Goal: Transaction & Acquisition: Purchase product/service

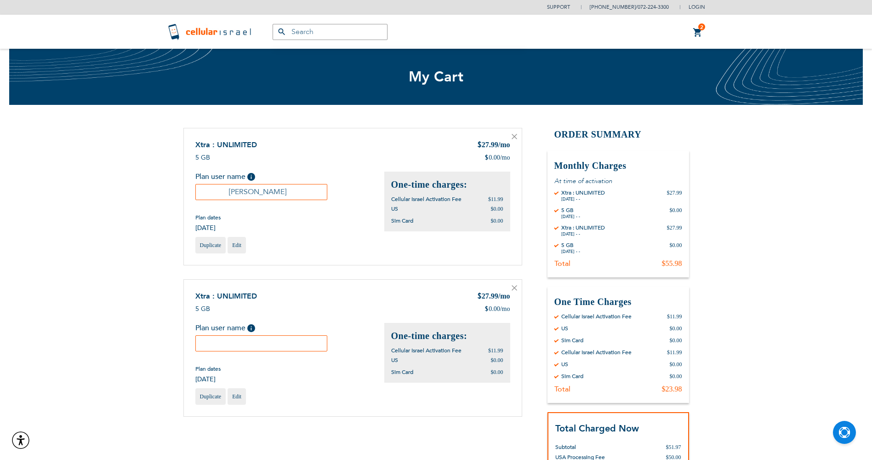
click at [516, 289] on icon at bounding box center [515, 288] width 6 height 6
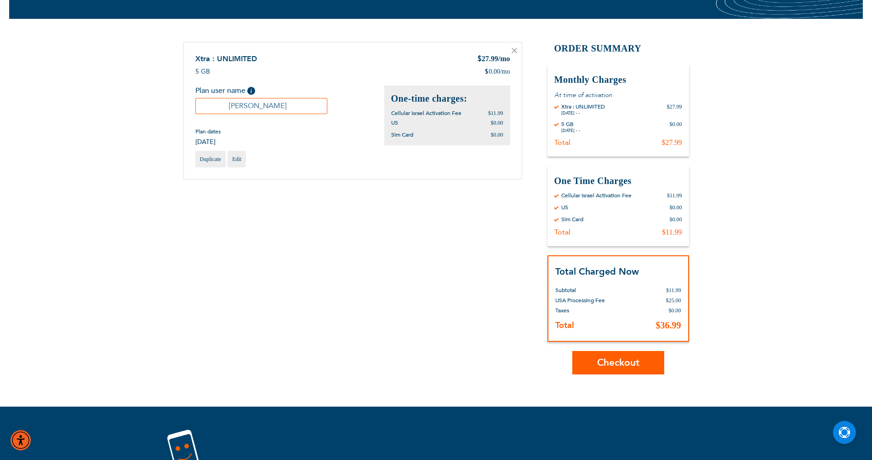
scroll to position [92, 0]
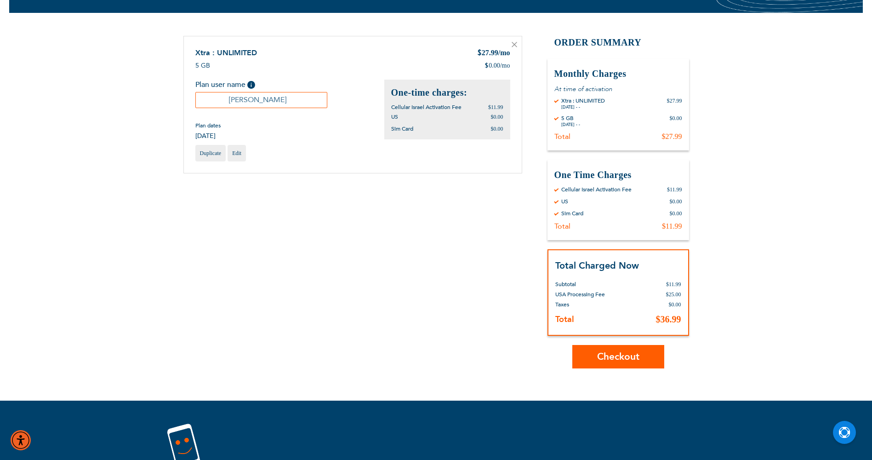
click at [608, 360] on span "Checkout" at bounding box center [618, 356] width 42 height 13
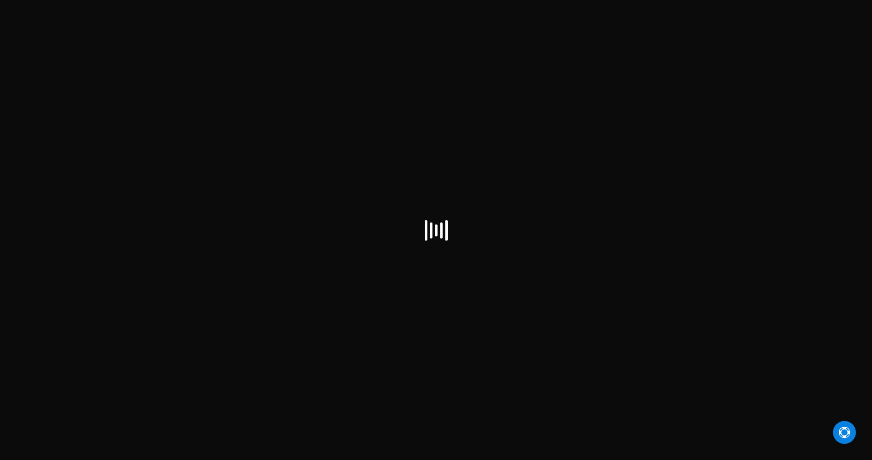
select select "US"
checkbox input "true"
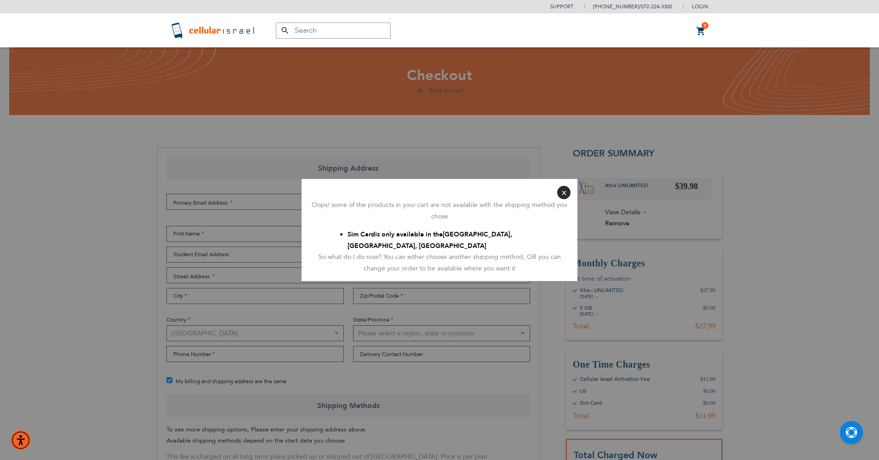
click at [564, 201] on div "Oops! some of the products in your cart are not available with the shipping met…" at bounding box center [440, 211] width 262 height 23
click at [564, 191] on button "Close" at bounding box center [563, 192] width 13 height 13
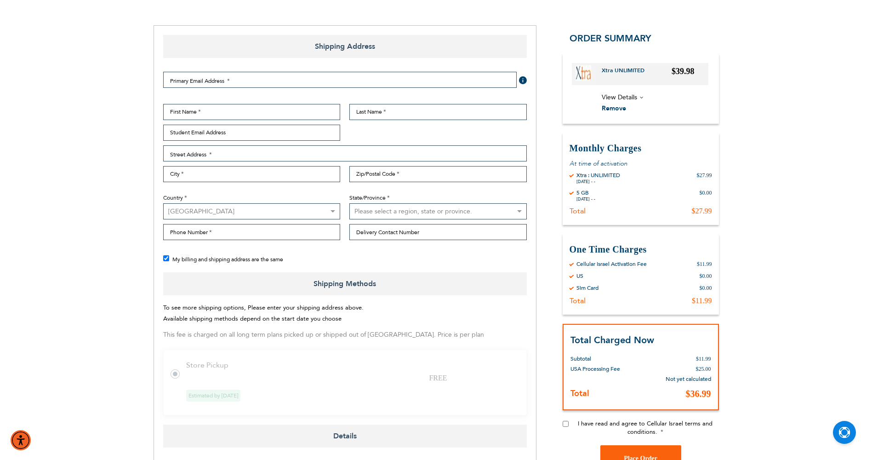
scroll to position [138, 0]
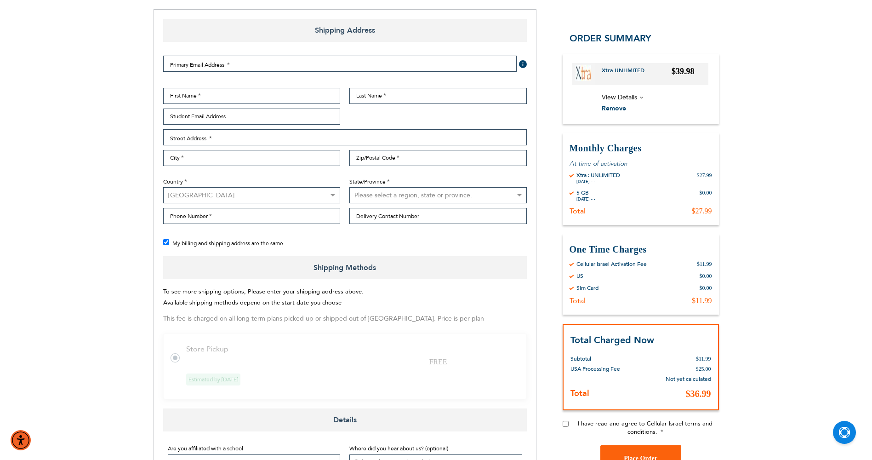
click at [183, 354] on tr "Store Pickup FREE Estimated by Aug 14th, 2025" at bounding box center [345, 366] width 364 height 66
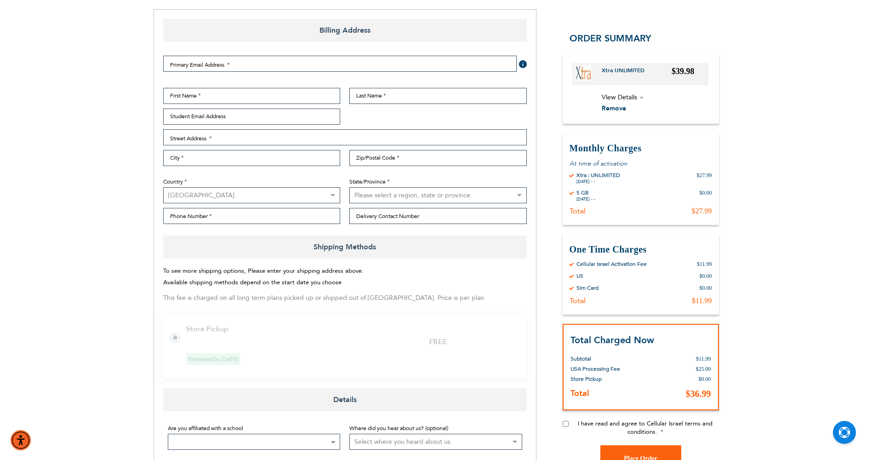
click at [184, 341] on tr "Store Pickup FREE Estimated by Aug 14th, 2025" at bounding box center [345, 346] width 364 height 66
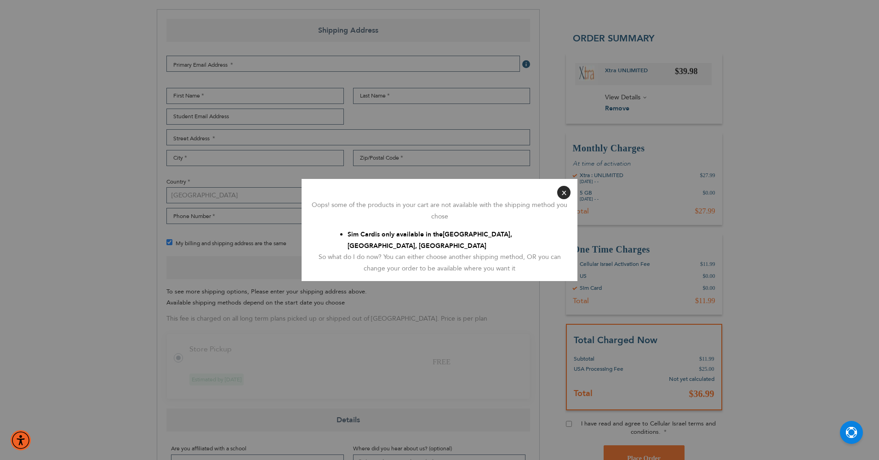
click at [564, 195] on button "Close" at bounding box center [563, 192] width 13 height 13
click at [561, 193] on button "Close" at bounding box center [563, 192] width 13 height 13
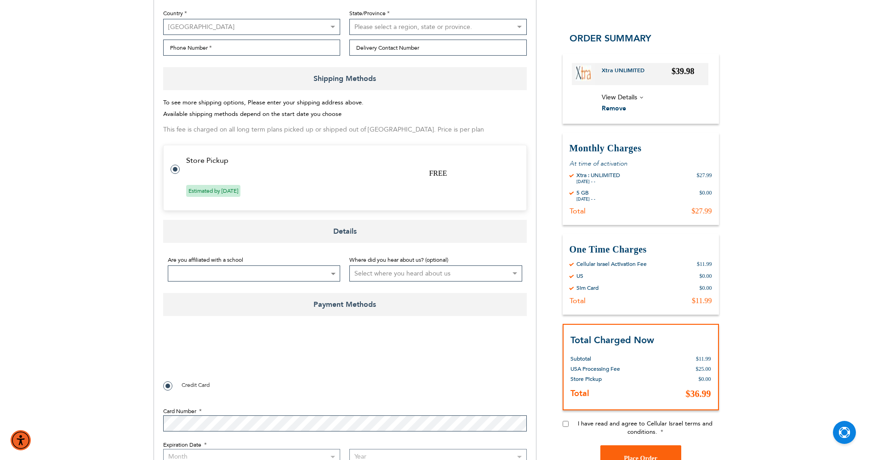
scroll to position [322, 0]
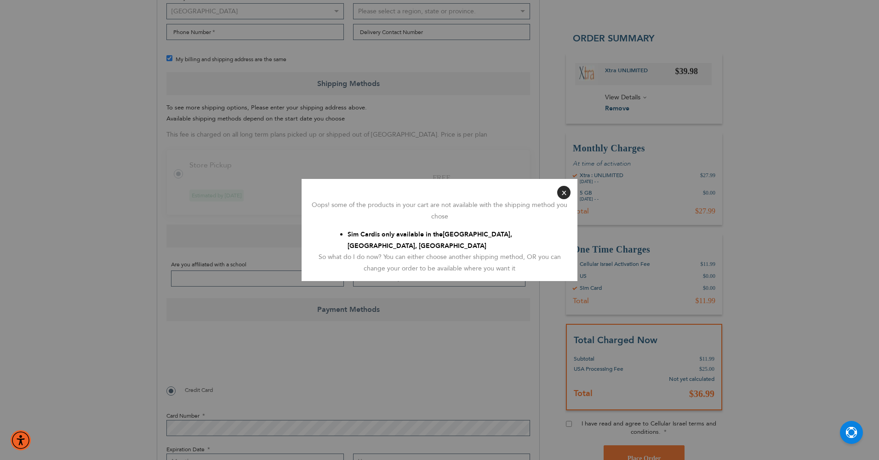
click at [567, 197] on button "Close" at bounding box center [563, 192] width 13 height 13
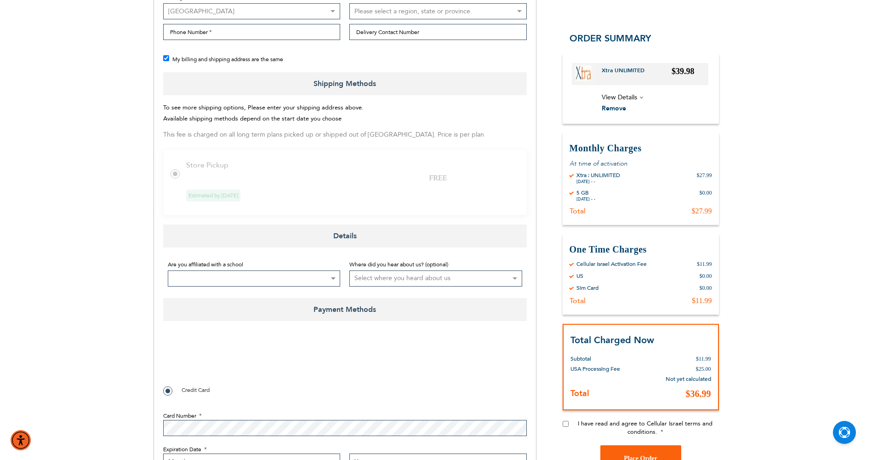
click at [387, 275] on select "Select where you heard about us Existing Customer Friend Other School/Group BP …" at bounding box center [436, 278] width 173 height 16
select select "1"
click at [350, 270] on select "Select where you heard about us Existing Customer Friend Other School/Group BP …" at bounding box center [436, 278] width 173 height 16
click at [423, 276] on select "Select where you heard about us Existing Customer Friend Other School/Group BP …" at bounding box center [436, 278] width 173 height 16
drag, startPoint x: 404, startPoint y: 308, endPoint x: 293, endPoint y: 323, distance: 112.4
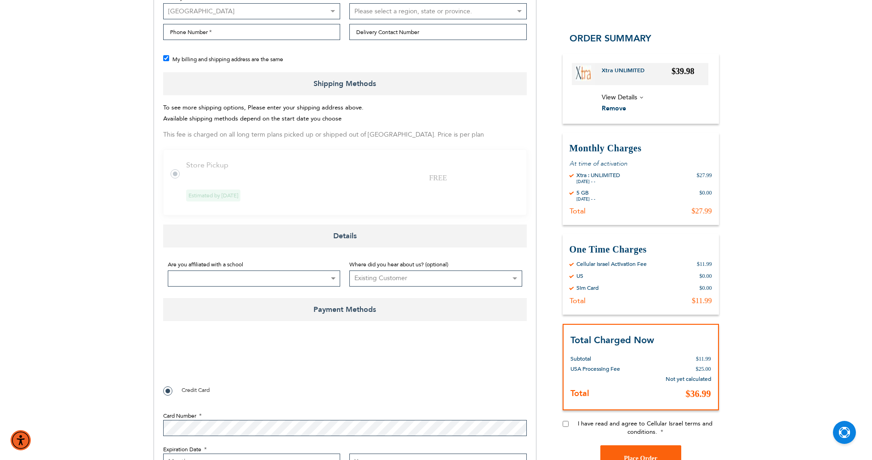
click at [403, 308] on span "Payment Methods" at bounding box center [345, 309] width 364 height 23
checkbox input "true"
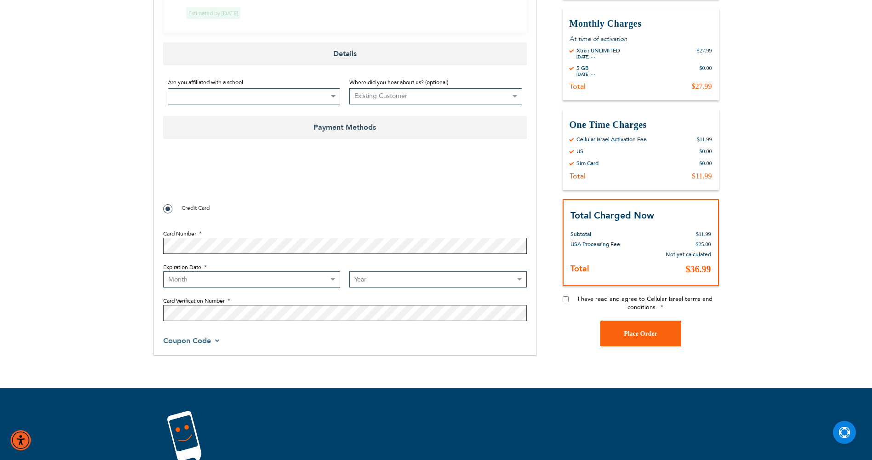
scroll to position [506, 0]
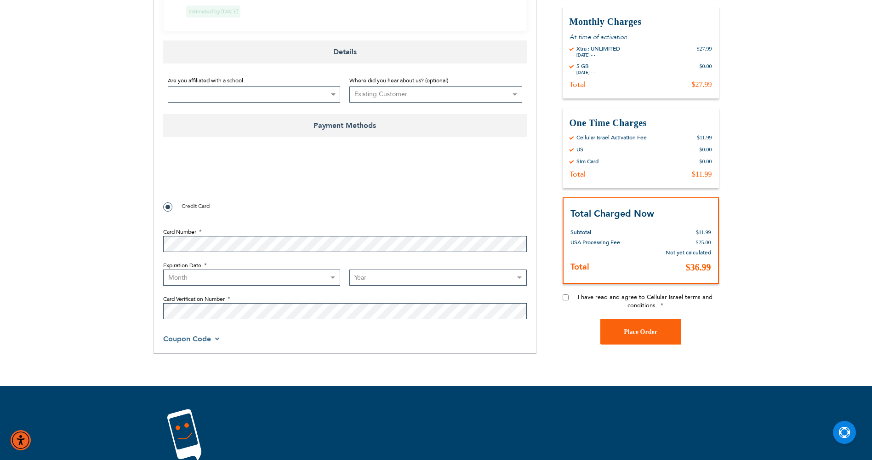
click at [166, 279] on select "Month 01 - January 02 - February 03 - March 04 - April 05 - May 06 - June 07 - …" at bounding box center [252, 277] width 178 height 16
select select "7"
click at [163, 269] on select "Month 01 - January 02 - February 03 - March 04 - April 05 - May 06 - June 07 - …" at bounding box center [252, 277] width 178 height 16
click at [371, 274] on select "Year 2025 2026 2027 2028 2029 2030 2031 2032 2033 2034 2035 2036 2037 2038 2039…" at bounding box center [439, 277] width 178 height 16
select select "2028"
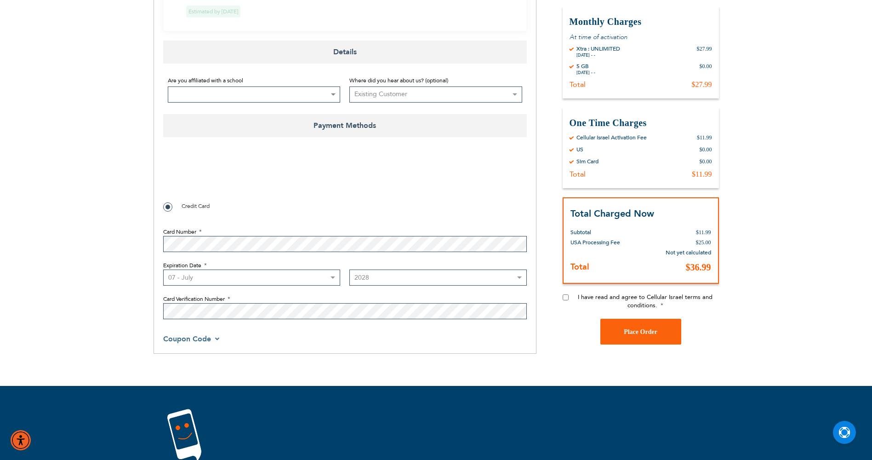
click at [350, 269] on select "Year 2025 2026 2027 2028 2029 2030 2031 2032 2033 2034 2035 2036 2037 2038 2039…" at bounding box center [439, 277] width 178 height 16
click at [412, 333] on div "Coupon Code" at bounding box center [345, 338] width 364 height 11
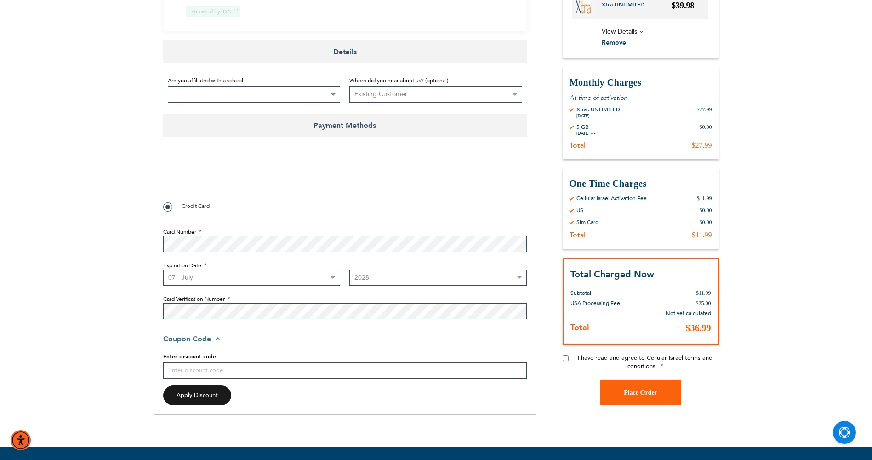
click at [570, 358] on div "I have read and agree to Cellular Israel terms and conditions." at bounding box center [641, 367] width 156 height 26
click at [568, 359] on div "I have read and agree to Cellular Israel terms and conditions." at bounding box center [641, 367] width 156 height 26
click at [568, 359] on input "I have read and agree to Cellular Israel terms and conditions." at bounding box center [566, 358] width 6 height 6
checkbox input "true"
click at [613, 390] on button "Place Order" at bounding box center [641, 393] width 81 height 26
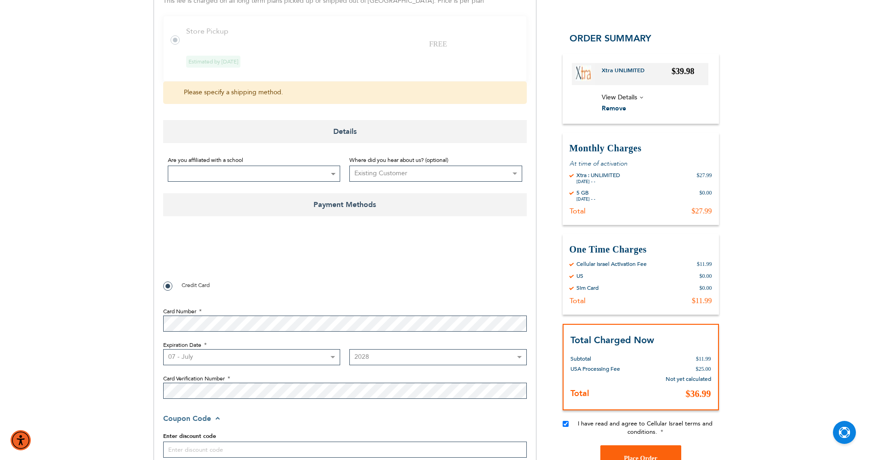
scroll to position [0, 0]
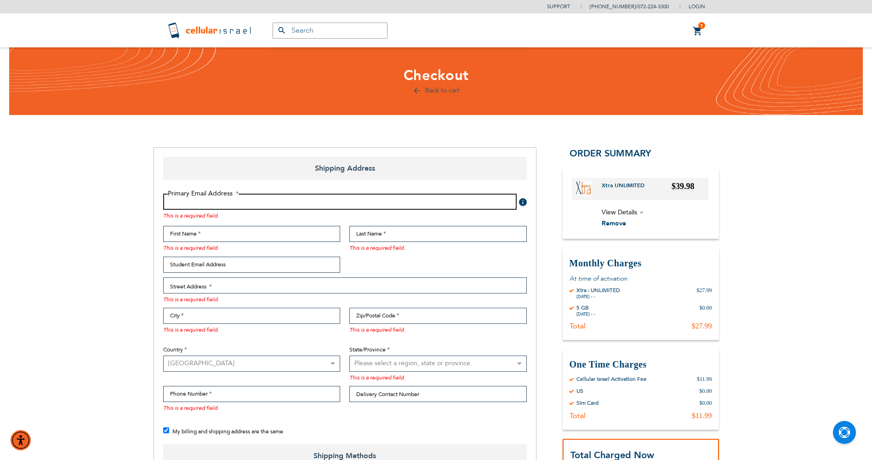
drag, startPoint x: 262, startPoint y: 200, endPoint x: 252, endPoint y: 192, distance: 12.1
click at [261, 200] on input "Email Address" at bounding box center [340, 202] width 354 height 16
type input "benlichter36@gmail.com"
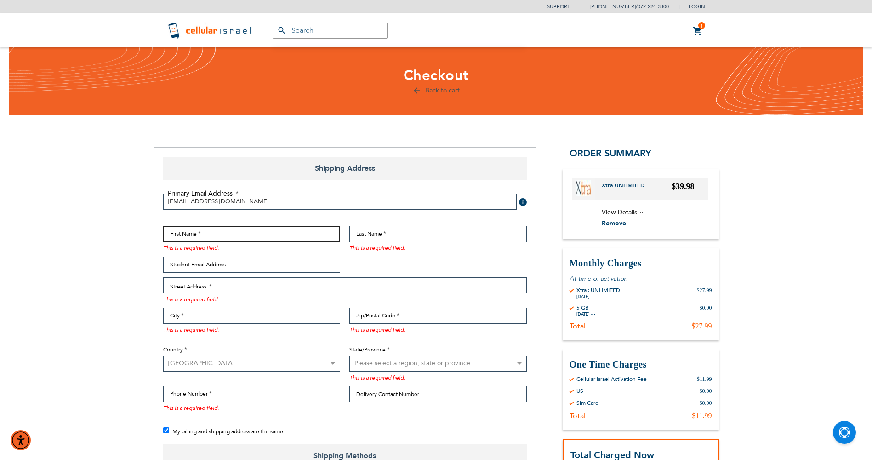
click at [207, 233] on input "First Name" at bounding box center [252, 234] width 178 height 16
type input "Ben"
click at [439, 240] on input "Last Name" at bounding box center [439, 234] width 178 height 16
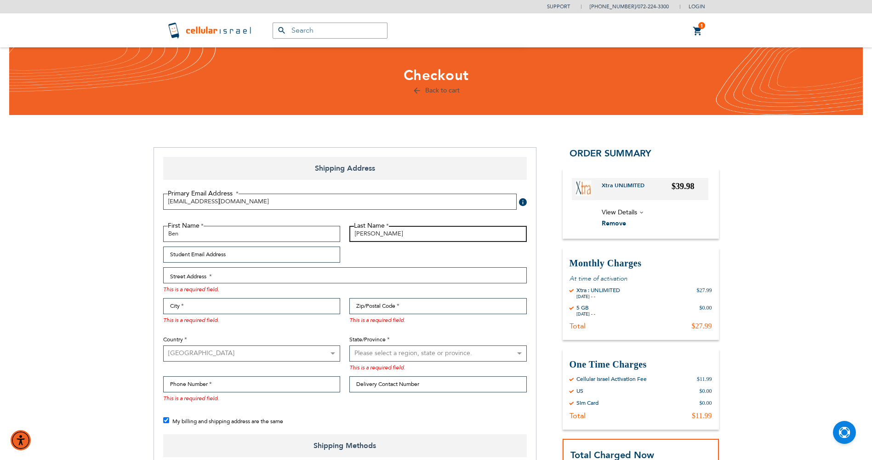
type input "Lichter"
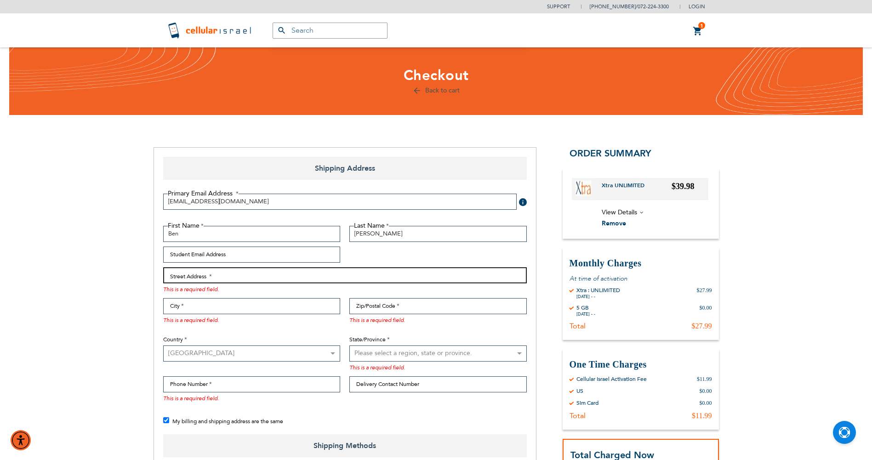
click at [347, 274] on input "Street Address: Line 1" at bounding box center [345, 275] width 364 height 16
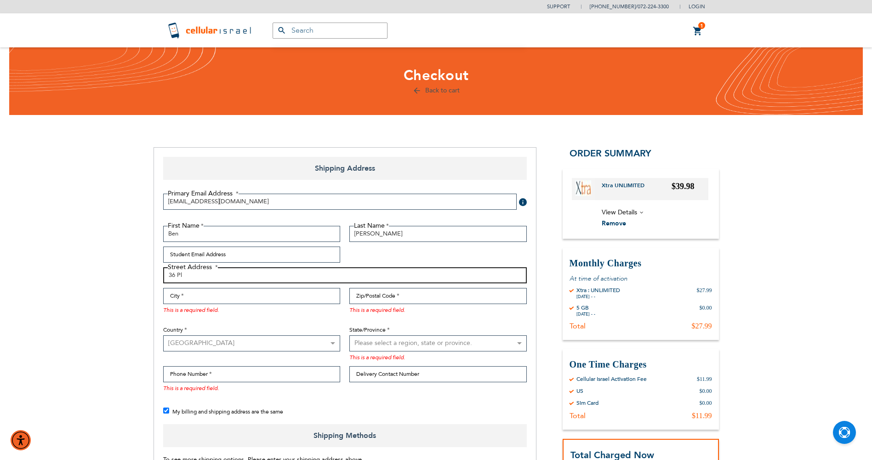
type input "36 Ple"
checkbox input "false"
type input "36 Plea"
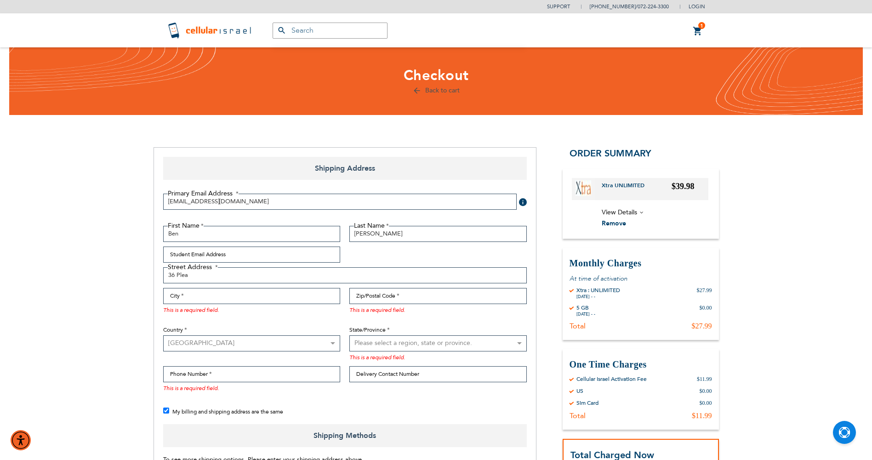
scroll to position [514, 0]
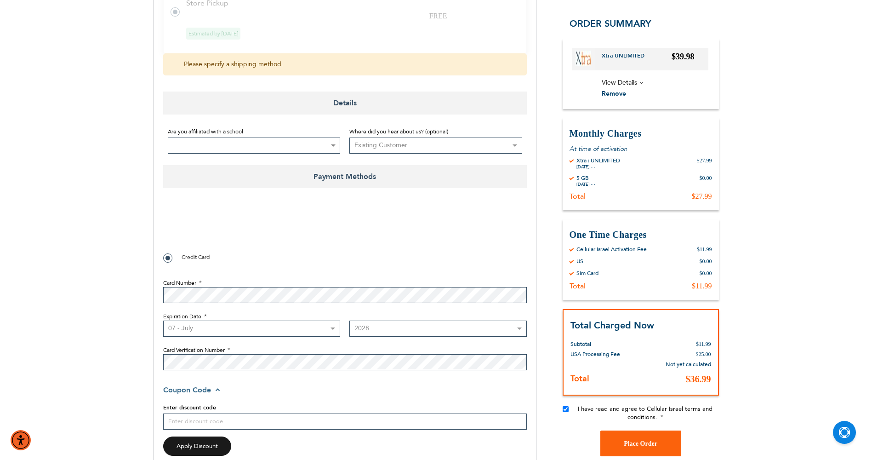
checkbox input "true"
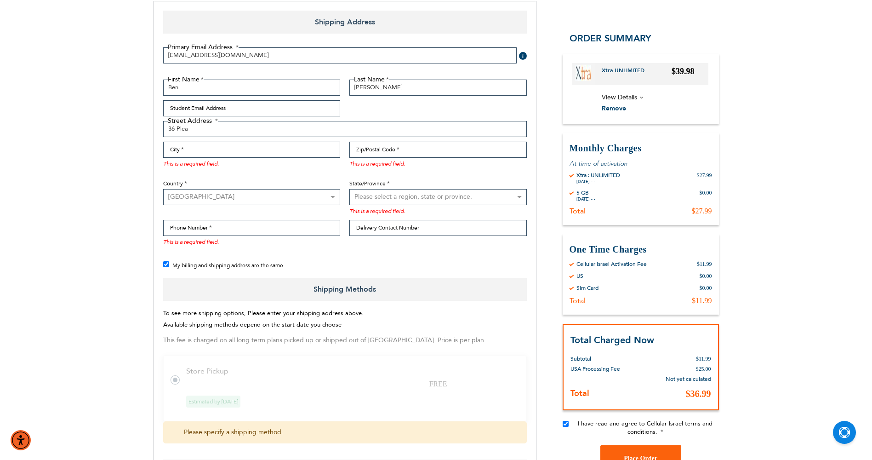
scroll to position [54, 0]
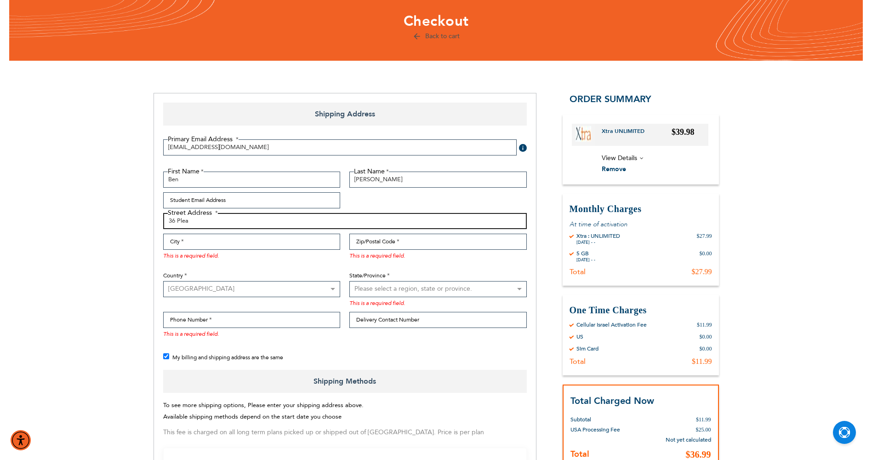
click at [266, 228] on input "36 Plea" at bounding box center [345, 221] width 364 height 16
type input "36 Pleasant Ridge Rd"
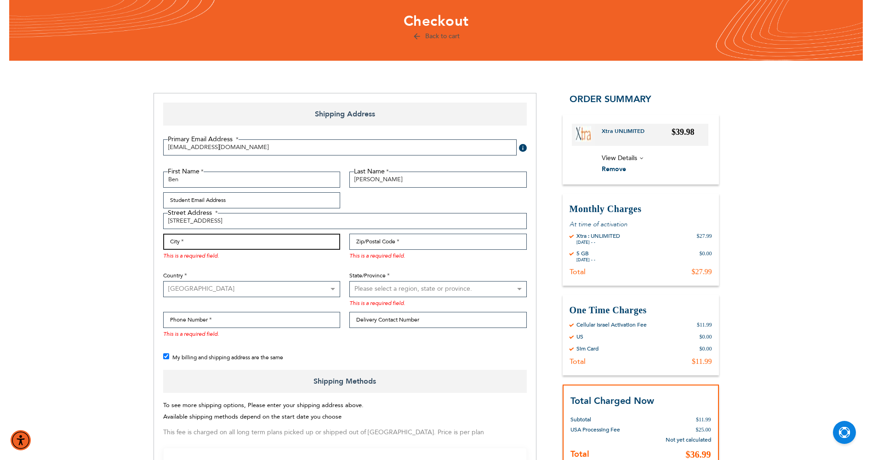
click at [174, 246] on input "City" at bounding box center [252, 242] width 178 height 16
type input "spring Valley"
click at [450, 242] on input "Zip/Postal Code" at bounding box center [439, 242] width 178 height 16
type input "0"
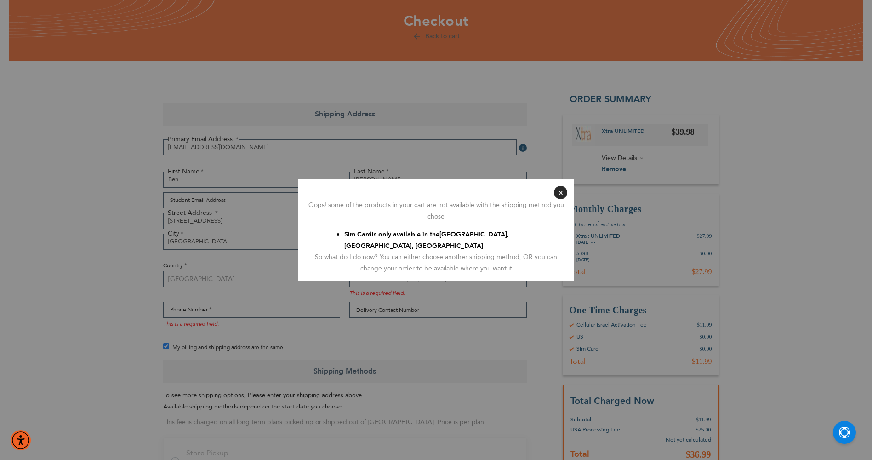
type input "10977"
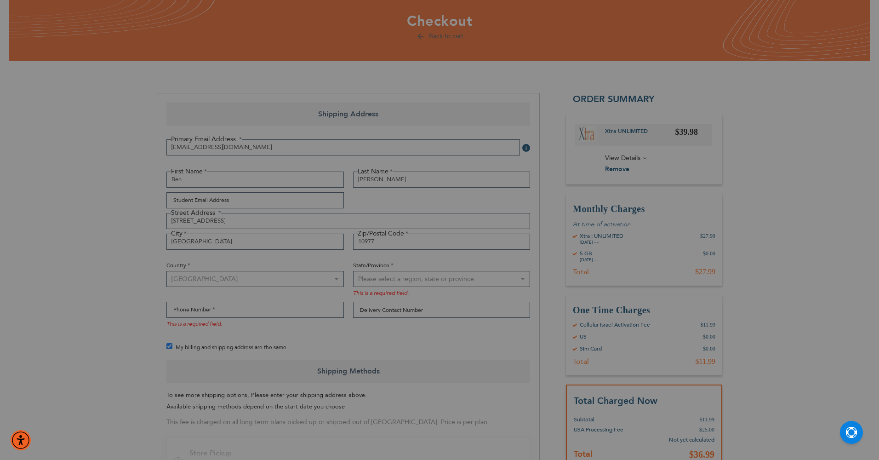
click at [561, 193] on div at bounding box center [439, 230] width 879 height 460
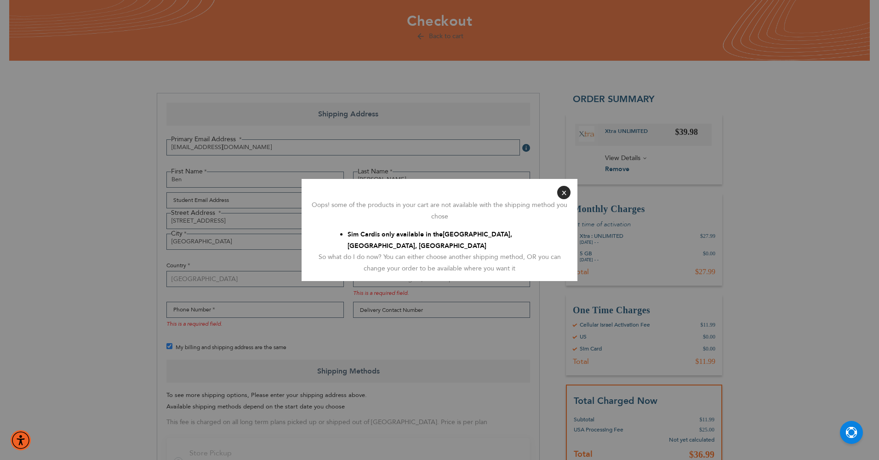
click at [568, 194] on button "Close" at bounding box center [563, 192] width 13 height 13
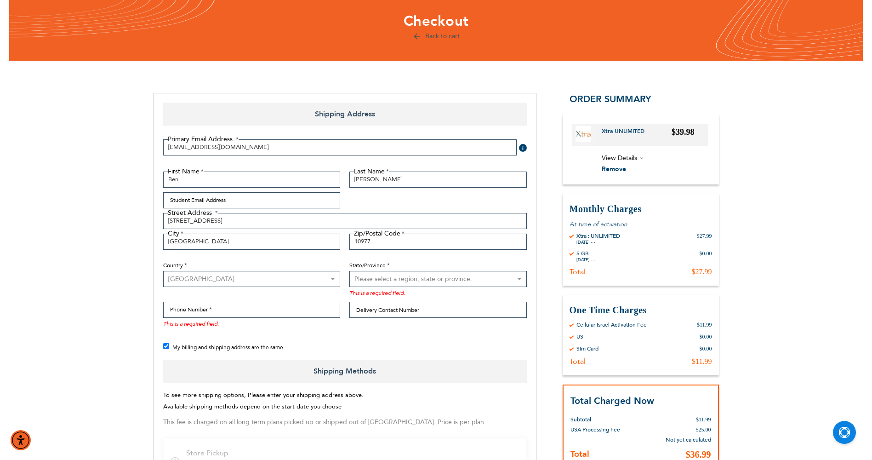
click at [359, 275] on select "Please select a region, state or province. Alabama Alaska American Samoa Arizon…" at bounding box center [439, 279] width 178 height 16
select select "43"
click at [350, 271] on select "Please select a region, state or province. Alabama Alaska American Samoa Arizon…" at bounding box center [439, 279] width 178 height 16
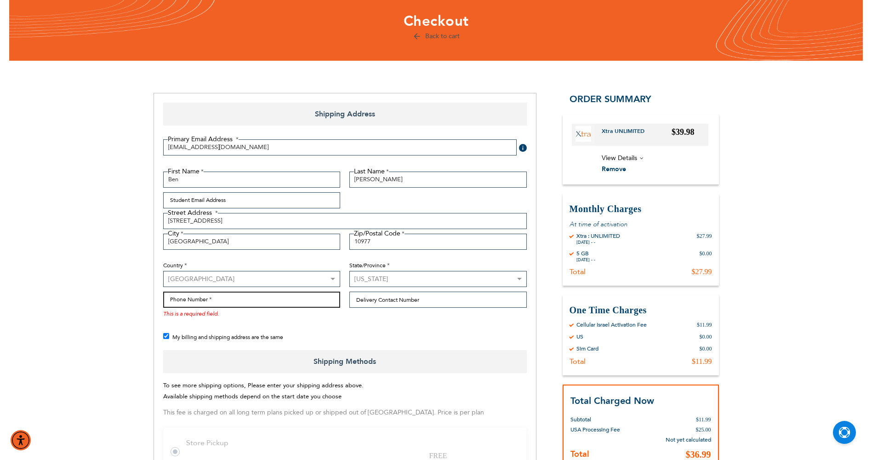
click at [231, 297] on input "Phone Number" at bounding box center [252, 300] width 178 height 16
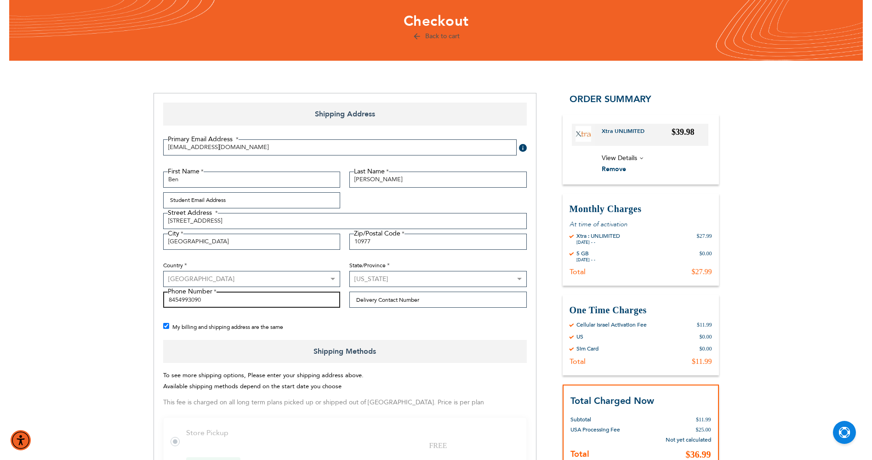
type input "8454993090"
click at [396, 328] on div "My billing and shipping address are the same" at bounding box center [349, 326] width 373 height 11
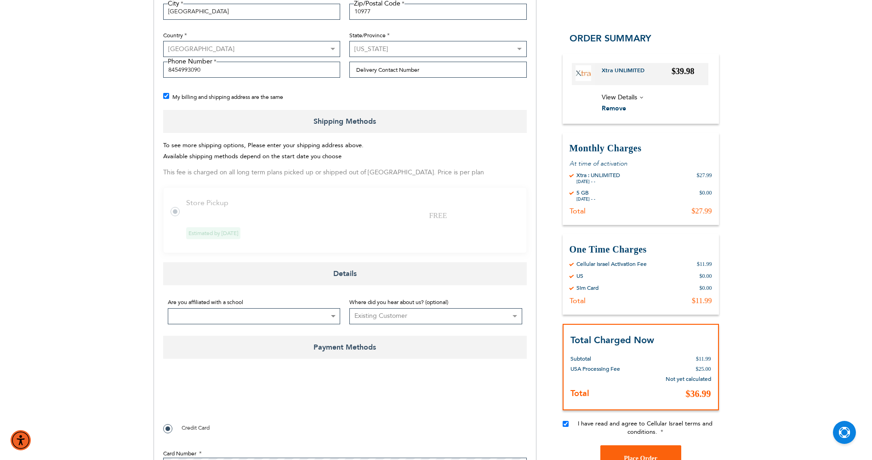
scroll to position [376, 0]
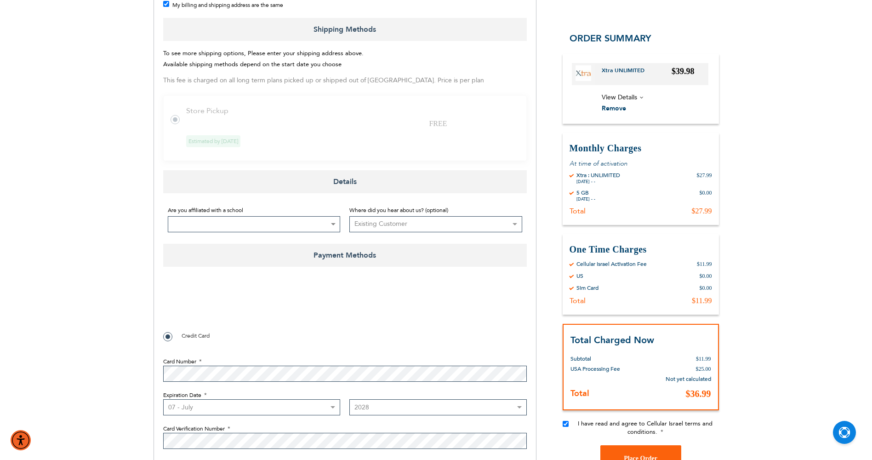
click at [299, 227] on span at bounding box center [254, 224] width 173 height 16
checkbox input "false"
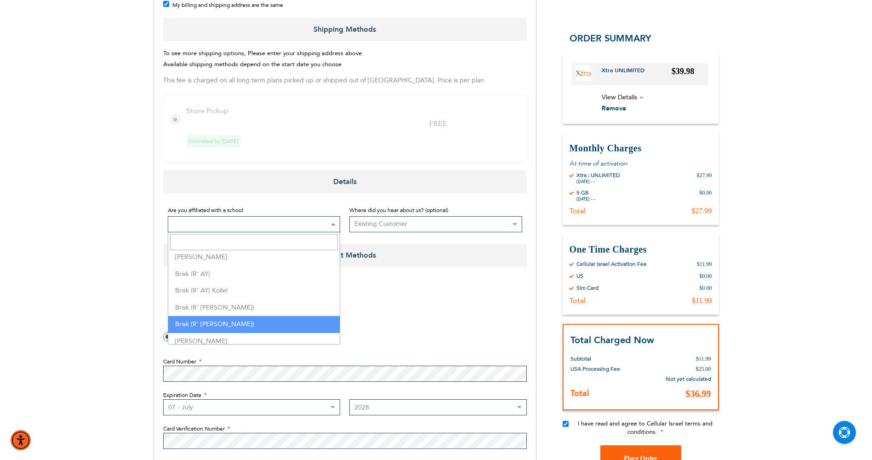
select select "186"
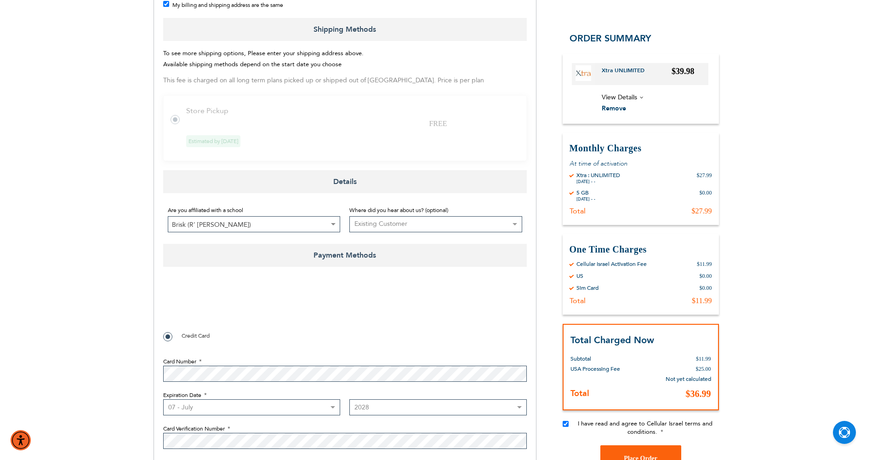
click at [289, 219] on span "Brisk (R' Yechiel)" at bounding box center [254, 225] width 172 height 16
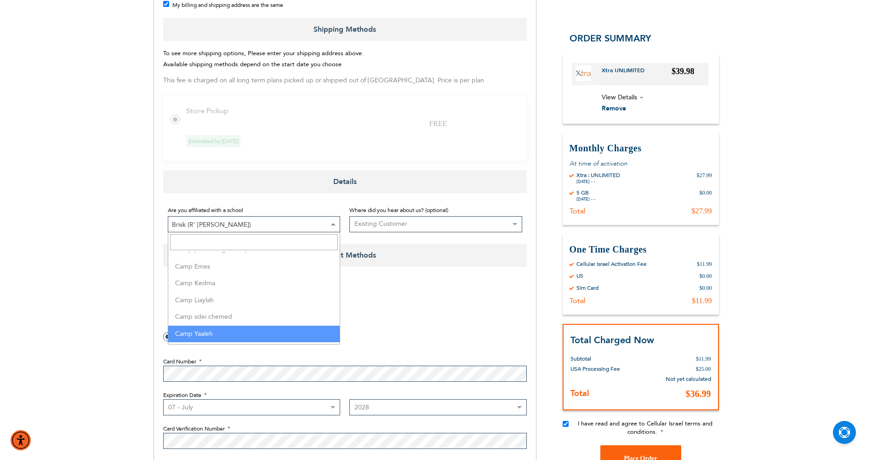
scroll to position [634, 0]
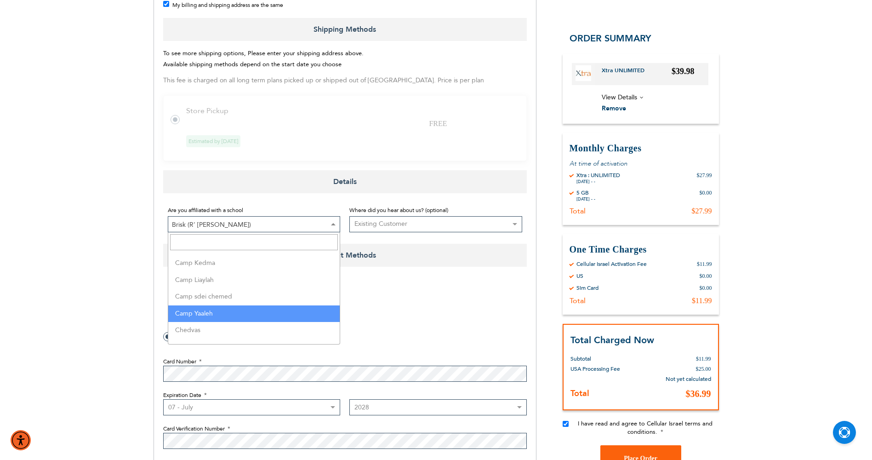
click at [54, 335] on div "Support (718) 289-0195 / 072-224-3300 Login Create Account Login Toyriffic2 BES…" at bounding box center [436, 173] width 872 height 1099
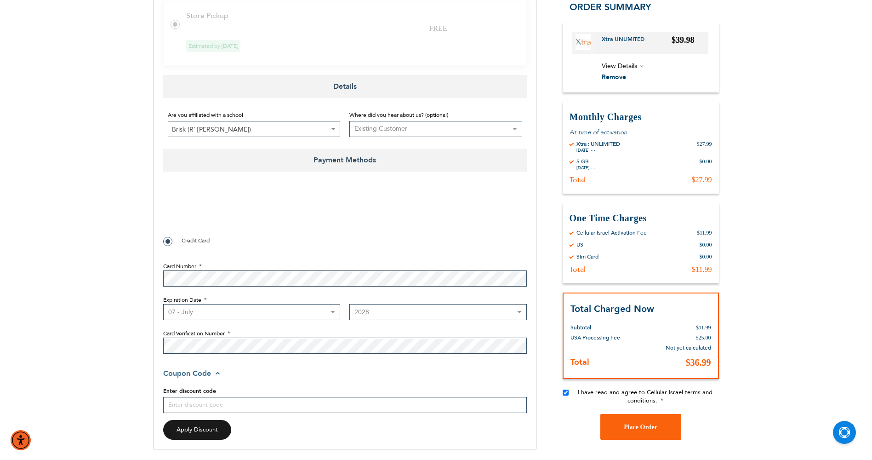
scroll to position [560, 0]
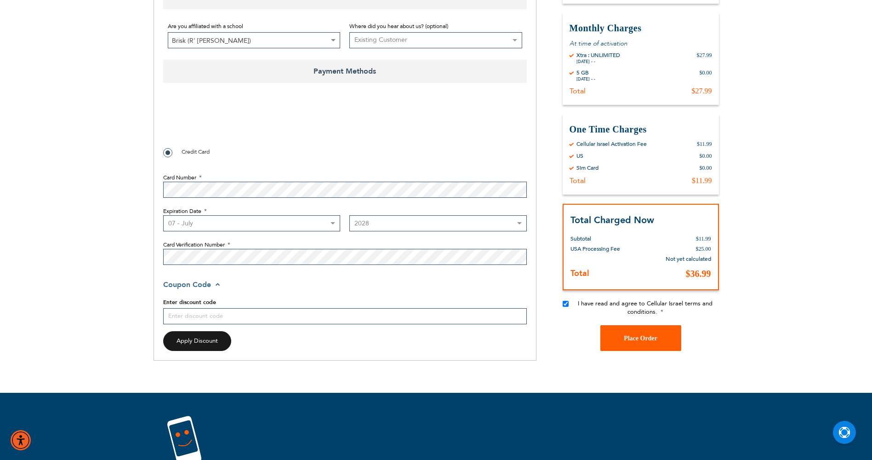
click at [654, 342] on button "Place Order" at bounding box center [641, 339] width 81 height 26
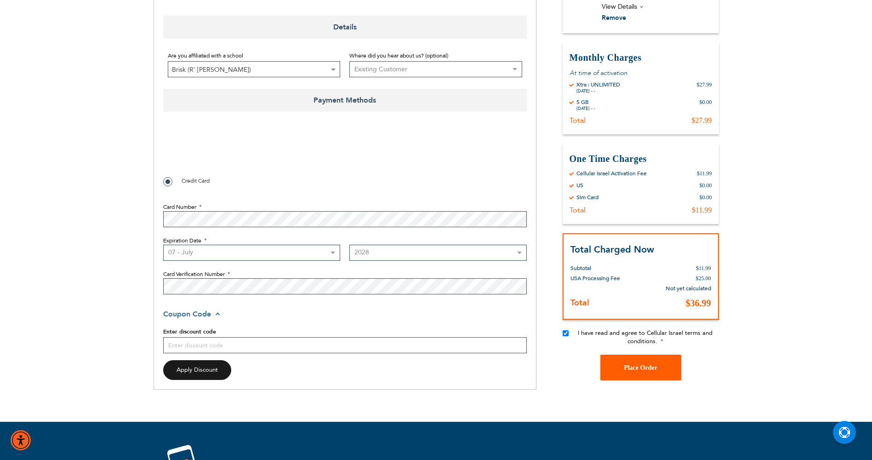
scroll to position [590, 0]
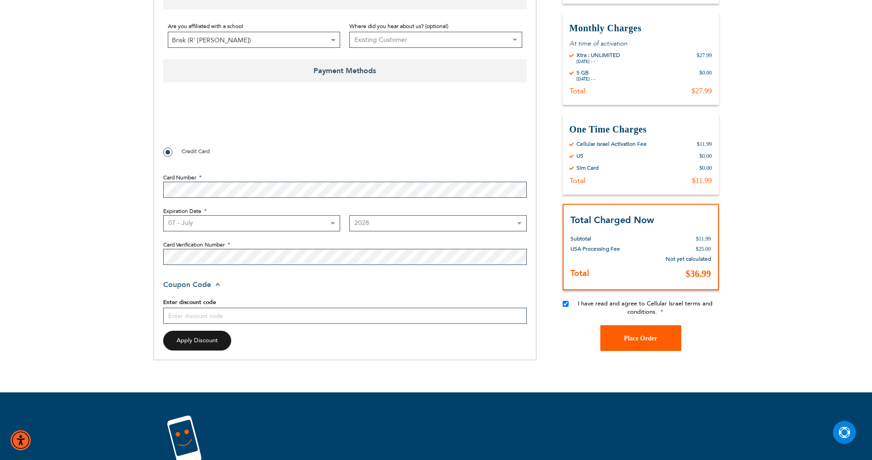
click at [652, 342] on button "Place Order" at bounding box center [641, 338] width 81 height 26
click at [649, 344] on button "Place Order" at bounding box center [641, 338] width 81 height 26
click at [650, 344] on button "Place Order" at bounding box center [641, 338] width 81 height 26
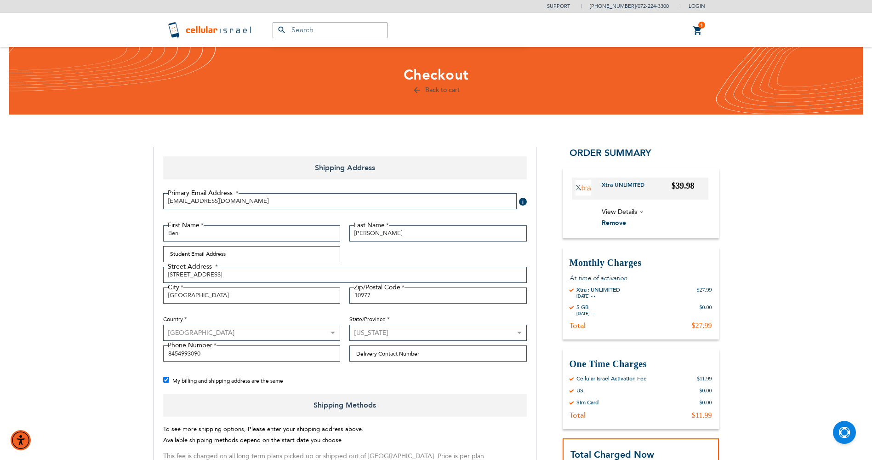
scroll to position [0, 0]
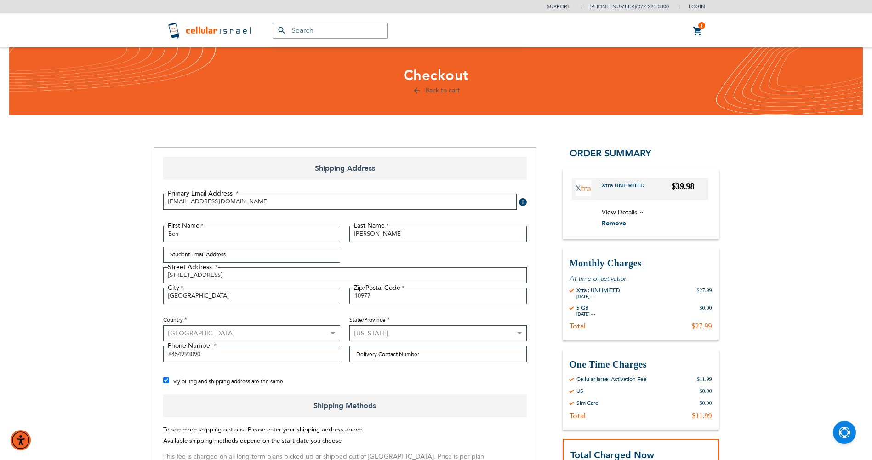
click at [505, 326] on select "Please select a region, state or province. Alabama Alaska American Samoa Arizon…" at bounding box center [439, 333] width 178 height 16
click at [350, 325] on select "Please select a region, state or province. Alabama Alaska American Samoa Arizon…" at bounding box center [439, 333] width 178 height 16
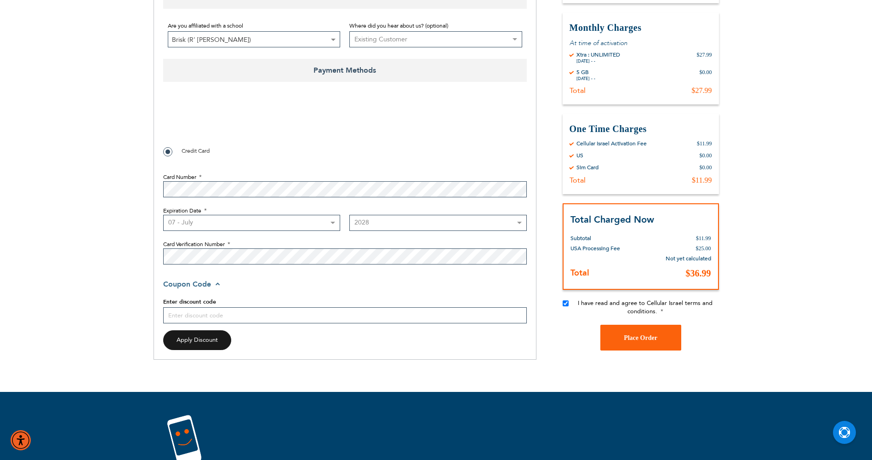
scroll to position [598, 0]
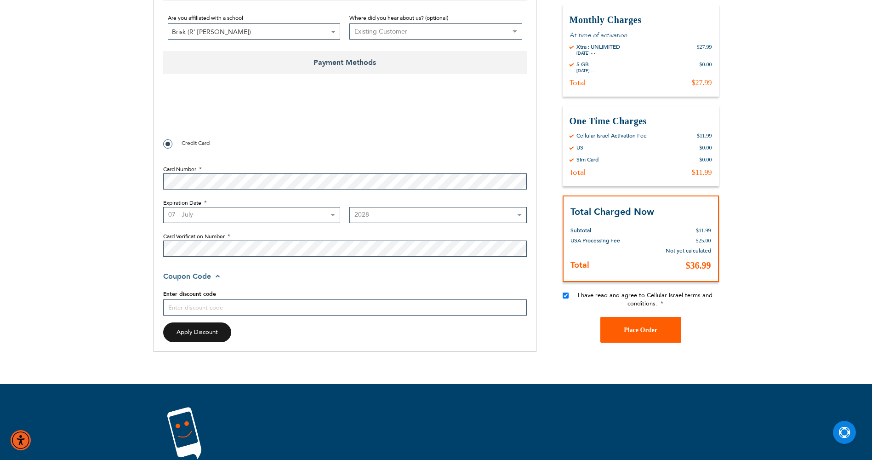
click at [647, 337] on button "Place Order" at bounding box center [641, 330] width 81 height 26
checkbox input "false"
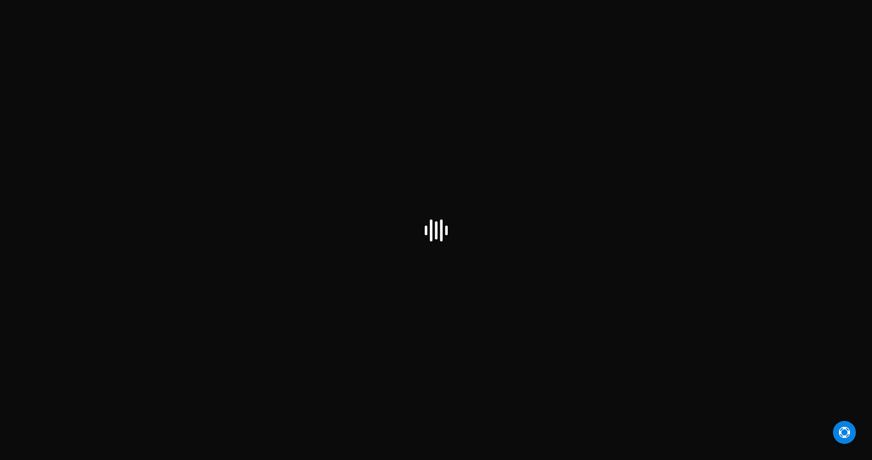
scroll to position [40, 0]
select select "US"
select select "43"
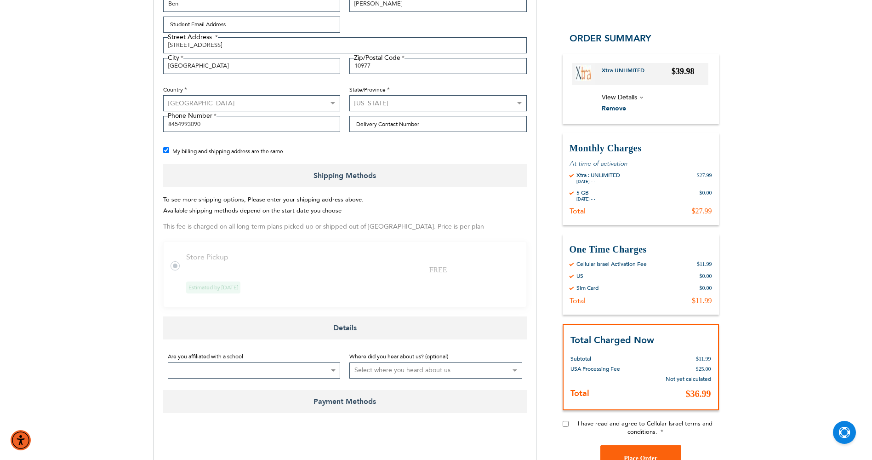
scroll to position [348, 0]
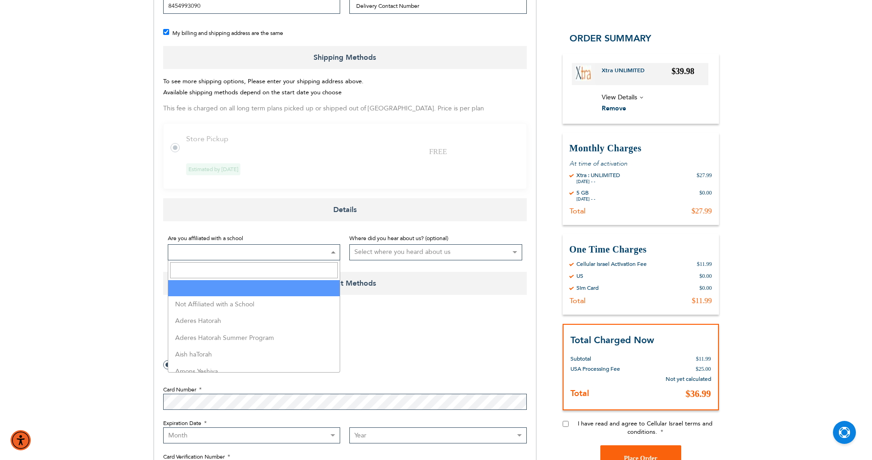
click at [335, 256] on span at bounding box center [332, 252] width 9 height 15
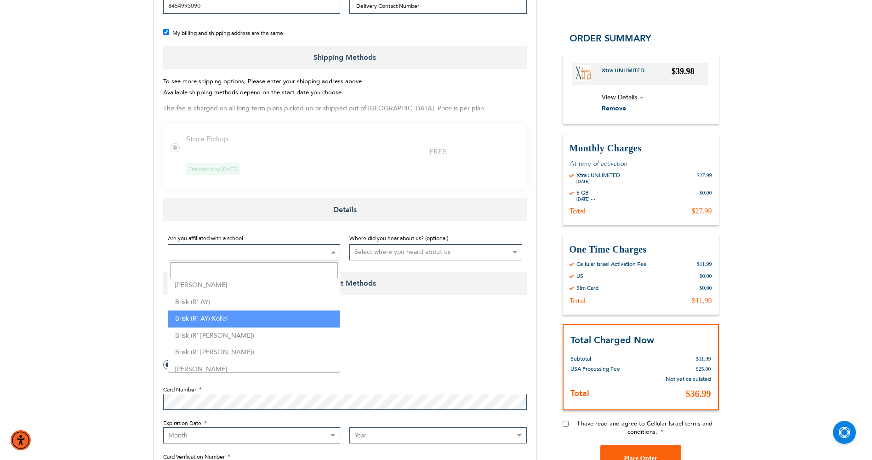
scroll to position [552, 0]
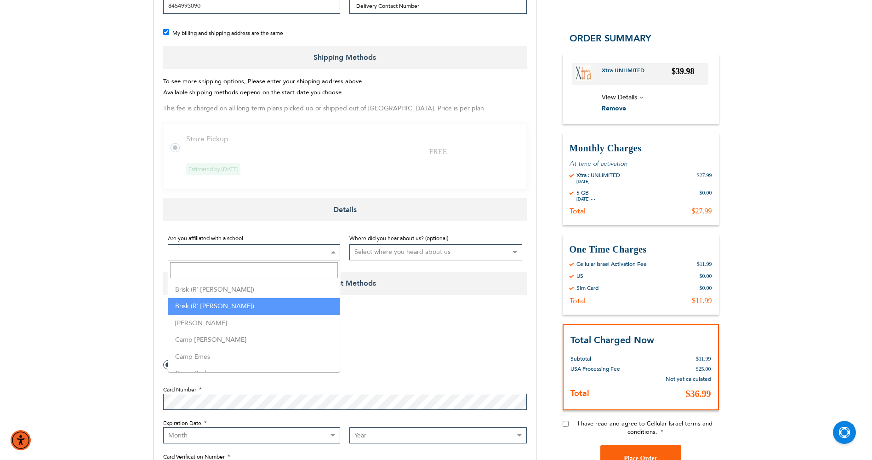
select select "186"
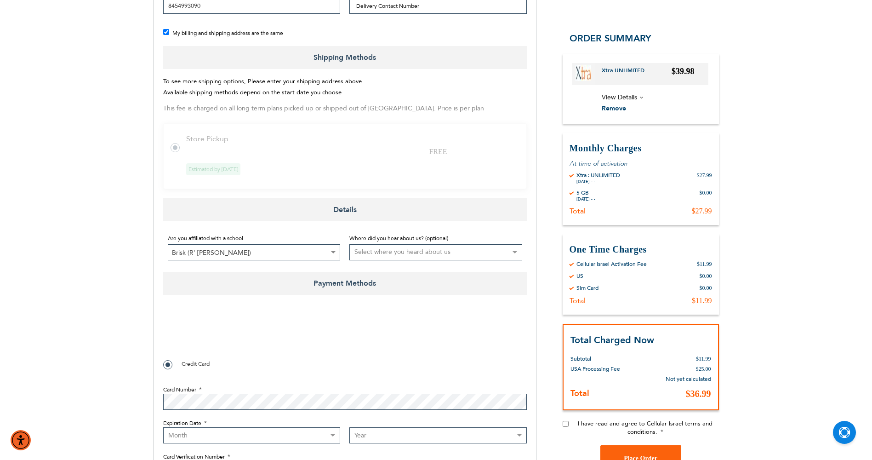
click at [416, 246] on select "Select where you heard about us Existing Customer Friend Other School/Group BP …" at bounding box center [436, 252] width 173 height 16
select select "2"
click at [350, 244] on select "Select where you heard about us Existing Customer Friend Other School/Group BP …" at bounding box center [436, 252] width 173 height 16
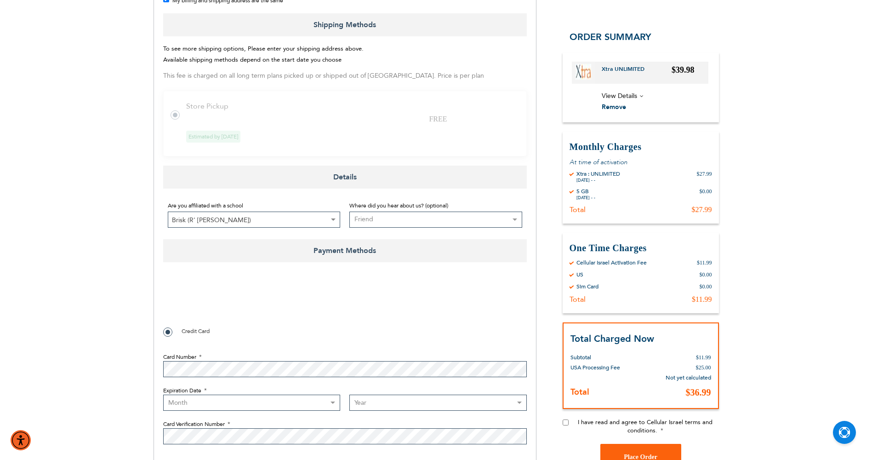
scroll to position [394, 0]
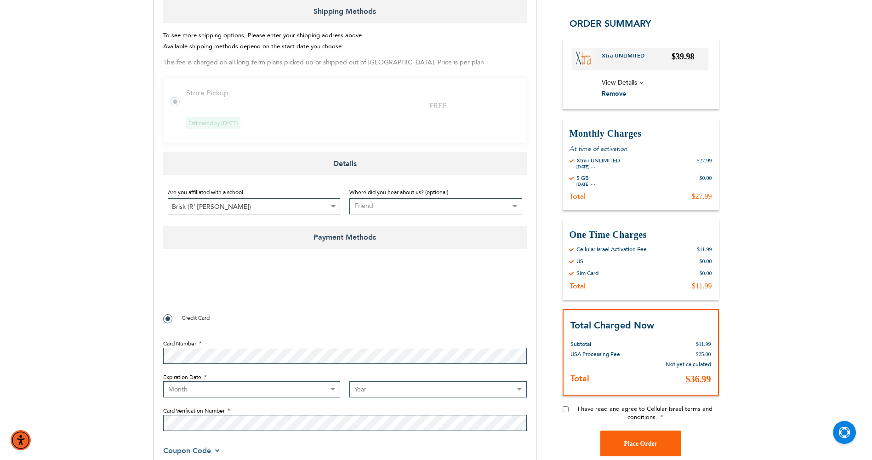
checkbox input "true"
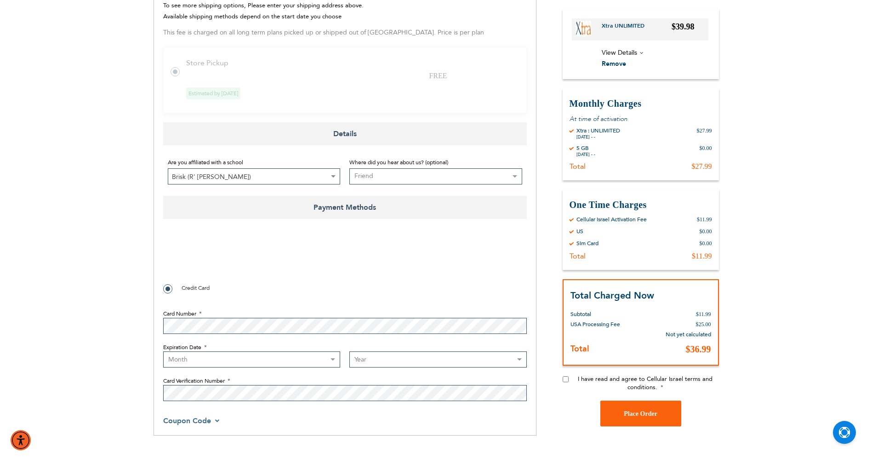
scroll to position [440, 0]
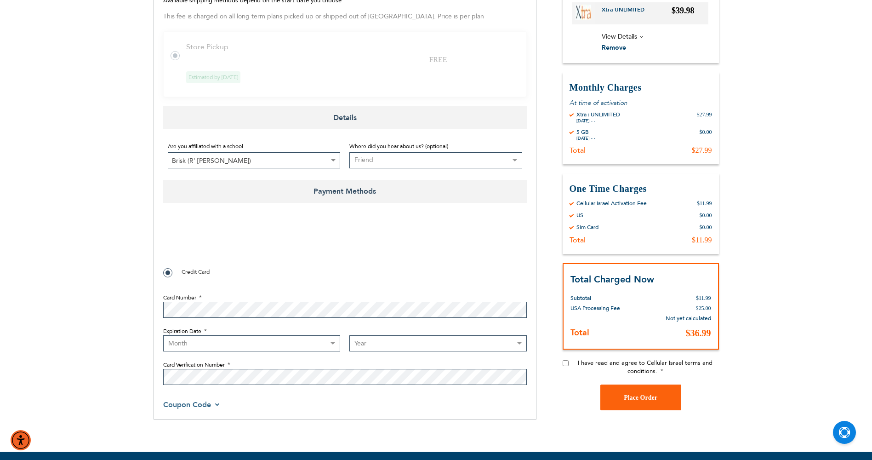
click at [167, 341] on select "Month 01 - January 02 - February 03 - March 04 - April 05 - May 06 - June 07 - …" at bounding box center [252, 343] width 178 height 16
select select "7"
click at [163, 335] on select "Month 01 - January 02 - February 03 - March 04 - April 05 - May 06 - June 07 - …" at bounding box center [252, 343] width 178 height 16
click at [420, 349] on select "Year 2025 2026 2027 2028 2029 2030 2031 2032 2033 2034 2035 2036 2037 2038 2039…" at bounding box center [439, 343] width 178 height 16
select select "2028"
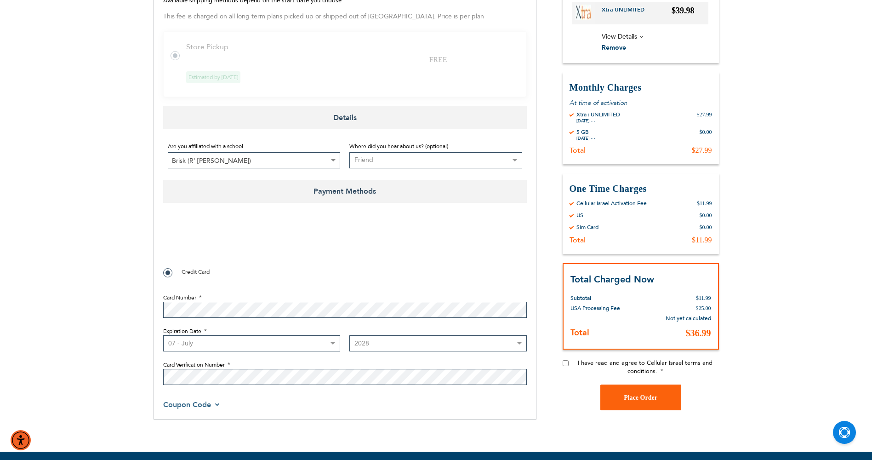
click at [350, 335] on select "Year 2025 2026 2027 2028 2029 2030 2031 2032 2033 2034 2035 2036 2037 2038 2039…" at bounding box center [439, 343] width 178 height 16
click at [260, 384] on fieldset "Card Number Expiration Date Month 01 - January 02 - February 03 - March 04 - Ap…" at bounding box center [345, 336] width 364 height 105
click at [513, 247] on div "0cAFcWeA68a7LubuHRC68VEJopme61gIDRw6ArI8U2CFivX4tyhGwReu3Vpsh8Stq-2vt9zs684wveK…" at bounding box center [345, 242] width 364 height 36
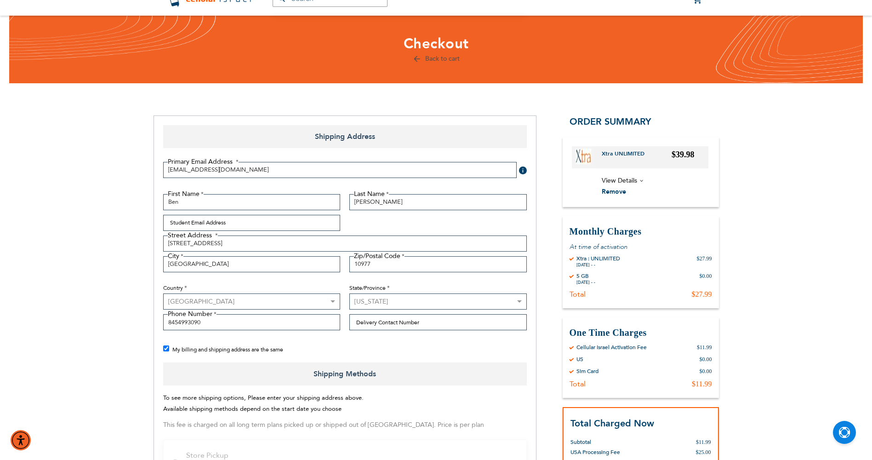
scroll to position [46, 0]
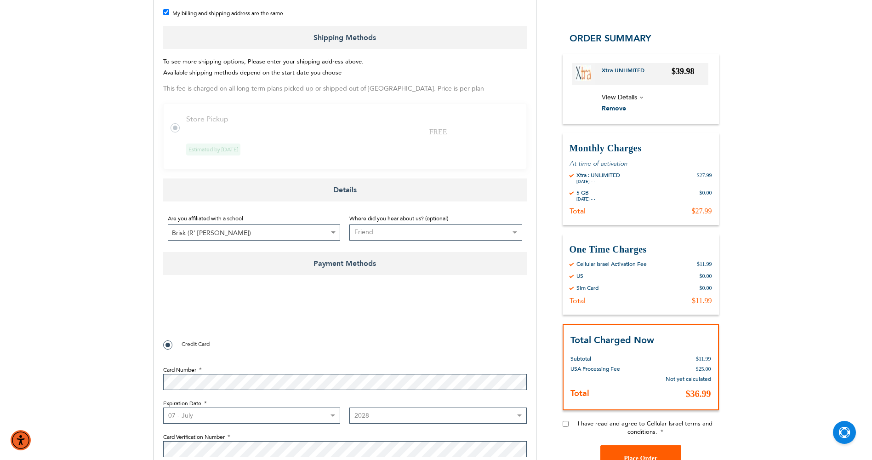
click at [624, 456] on button "Place Order" at bounding box center [641, 459] width 81 height 26
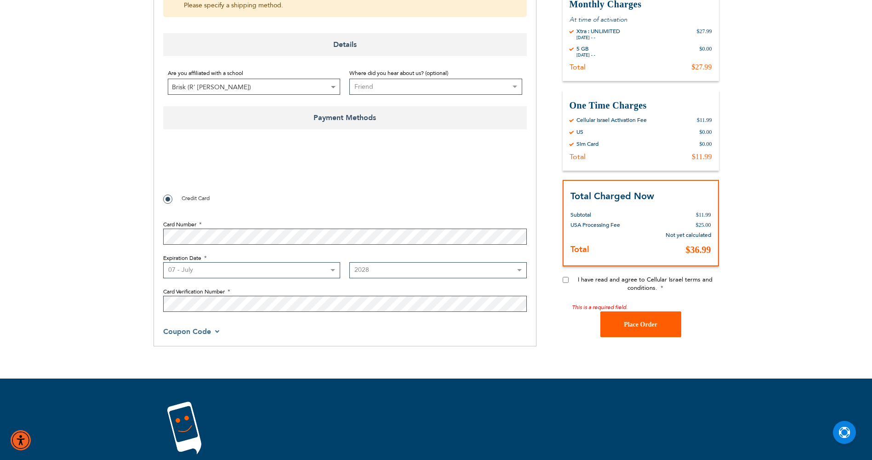
scroll to position [608, 0]
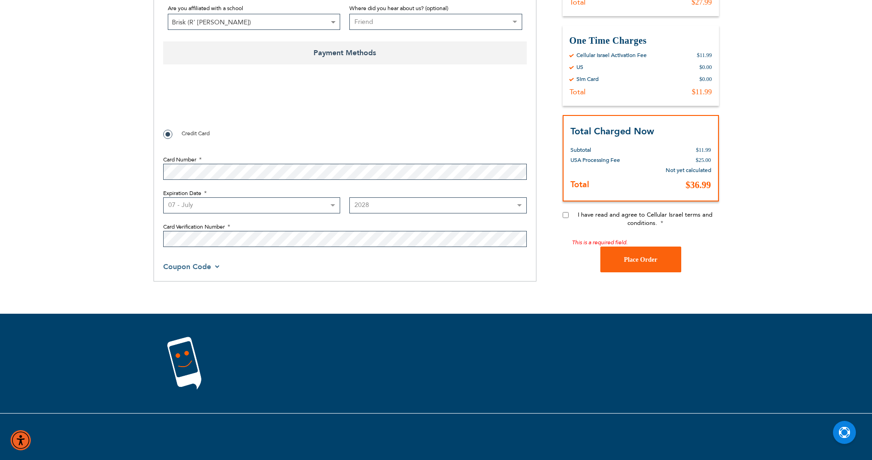
click at [565, 213] on input "I have read and agree to Cellular Israel terms and conditions." at bounding box center [566, 215] width 6 height 6
checkbox input "true"
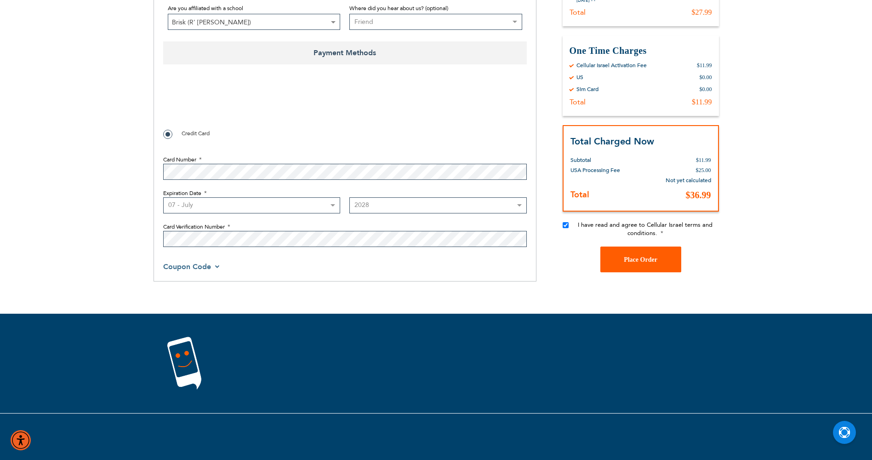
click at [617, 256] on button "Place Order" at bounding box center [641, 260] width 81 height 26
click at [621, 257] on button "Place Order" at bounding box center [641, 260] width 81 height 26
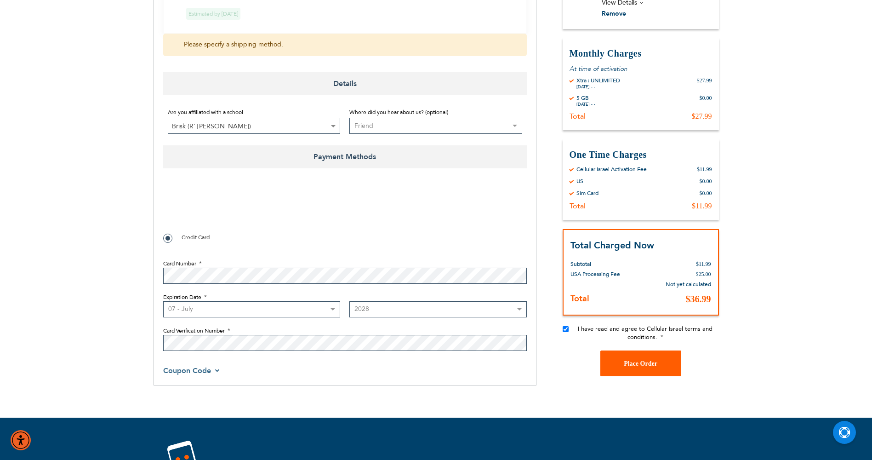
scroll to position [506, 0]
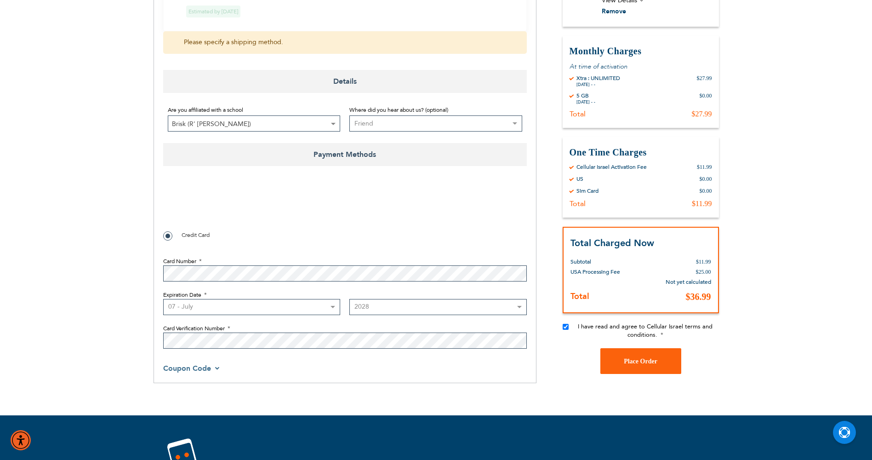
checkbox input "false"
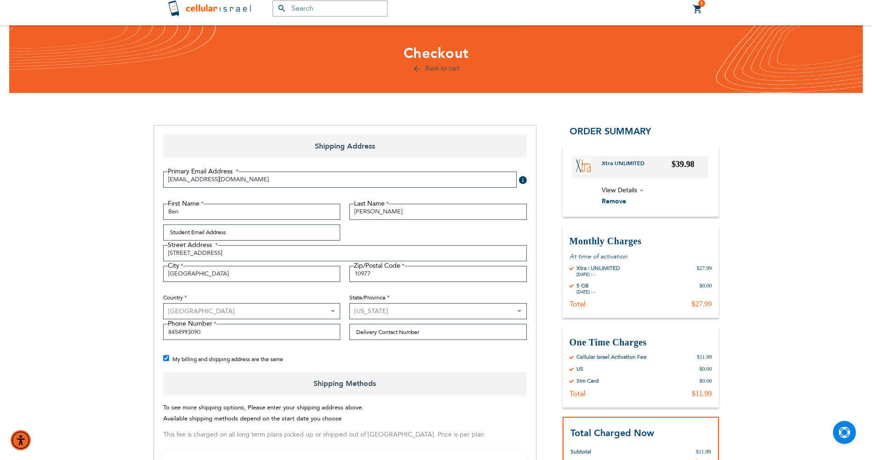
scroll to position [0, 0]
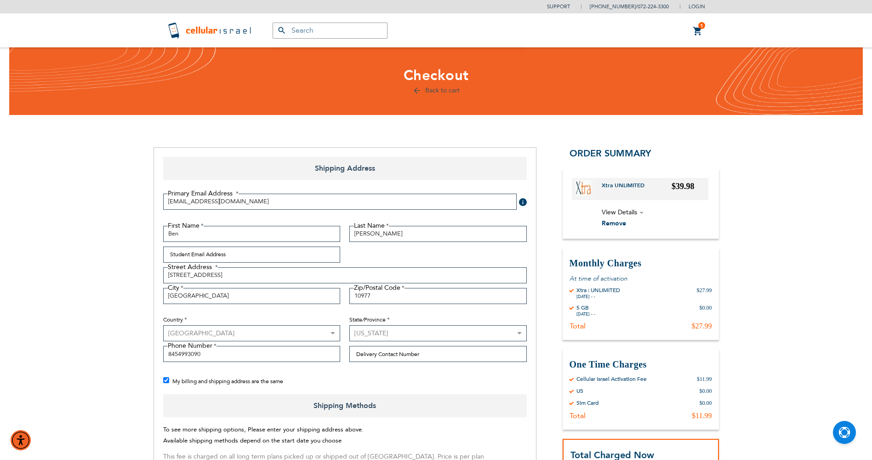
click at [195, 29] on img at bounding box center [210, 30] width 87 height 18
